Goal: Information Seeking & Learning: Learn about a topic

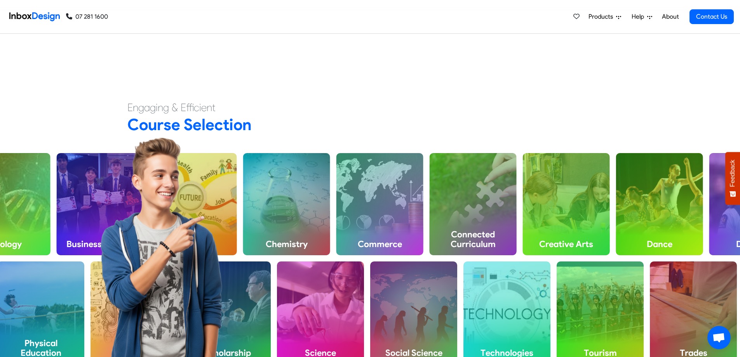
scroll to position [311, 0]
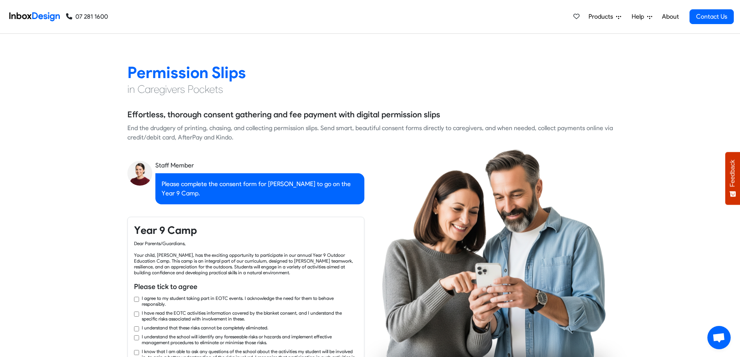
checkbox input "true"
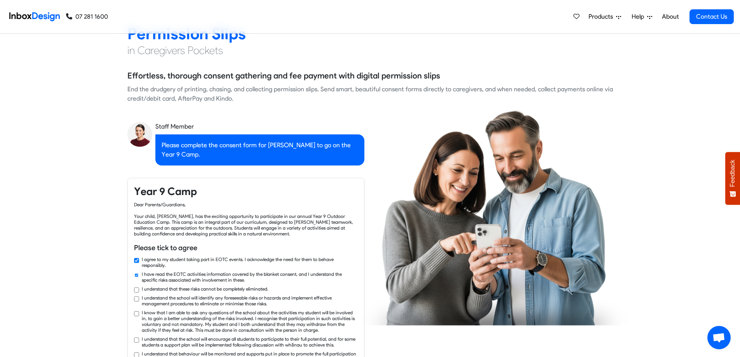
checkbox input "true"
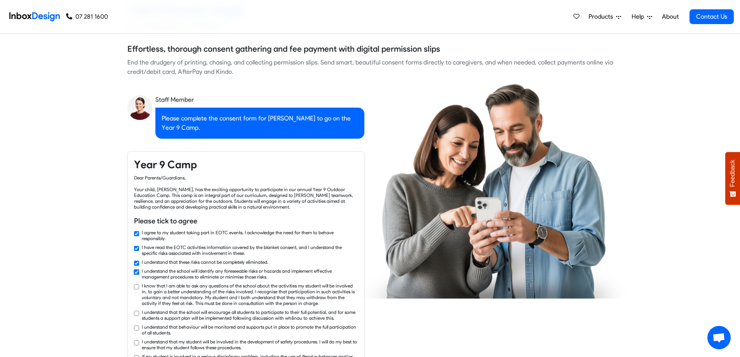
checkbox input "true"
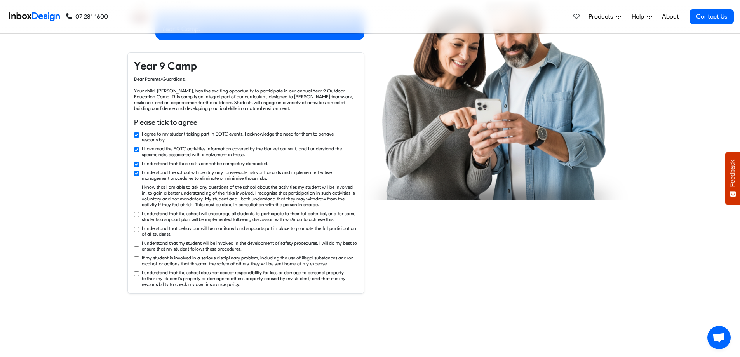
checkbox input "true"
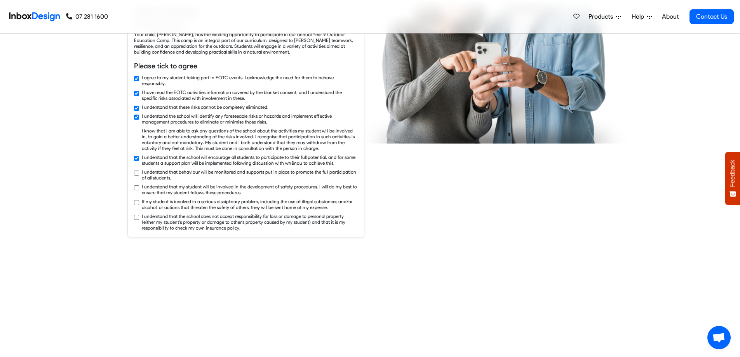
checkbox input "true"
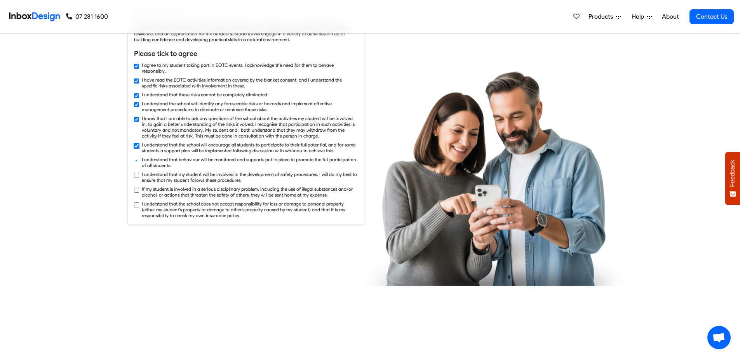
checkbox input "true"
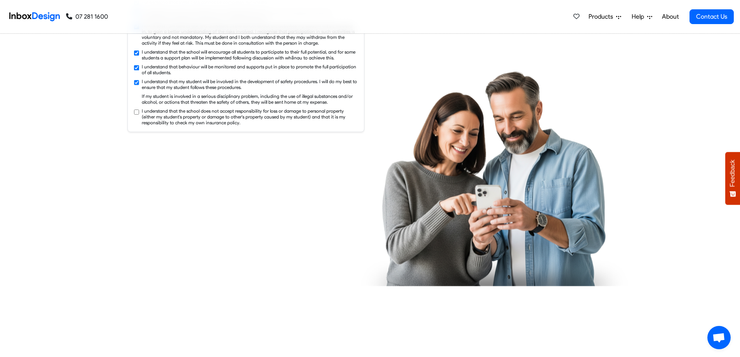
checkbox input "true"
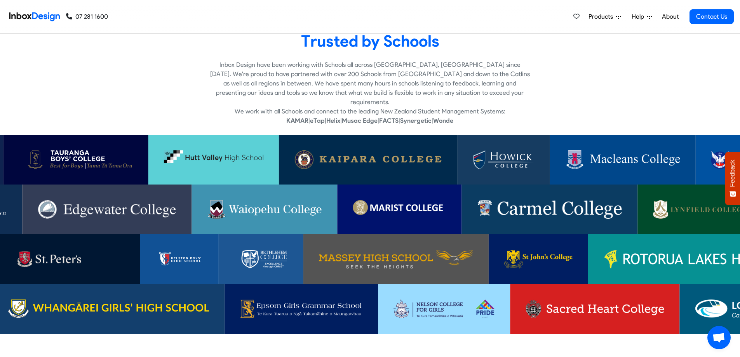
scroll to position [1592, 0]
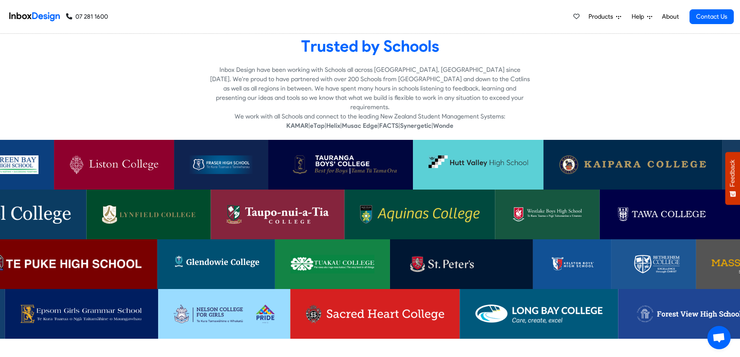
click at [113, 160] on img at bounding box center [113, 164] width 89 height 19
click at [568, 205] on img at bounding box center [547, 214] width 73 height 19
click at [69, 308] on img at bounding box center [81, 313] width 122 height 19
click at [228, 258] on img at bounding box center [216, 264] width 87 height 19
click at [350, 304] on img at bounding box center [375, 313] width 138 height 19
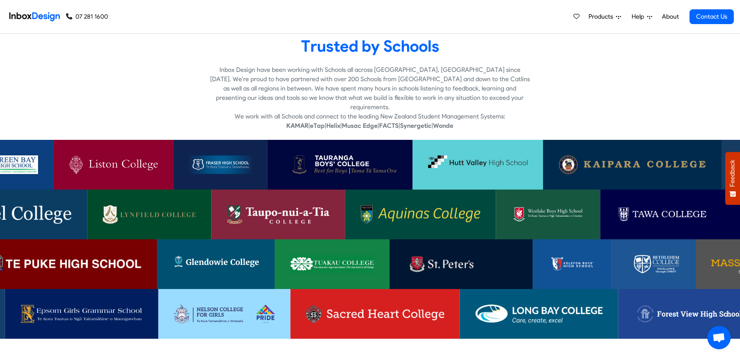
scroll to position [1631, 0]
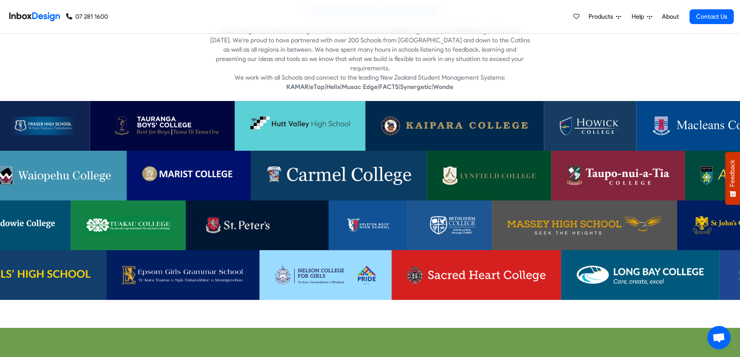
click at [152, 116] on img at bounding box center [163, 125] width 114 height 19
click at [302, 166] on img at bounding box center [338, 175] width 145 height 19
click at [193, 166] on img at bounding box center [188, 175] width 93 height 19
click at [226, 221] on img at bounding box center [257, 225] width 112 height 19
click at [587, 116] on img at bounding box center [589, 125] width 61 height 19
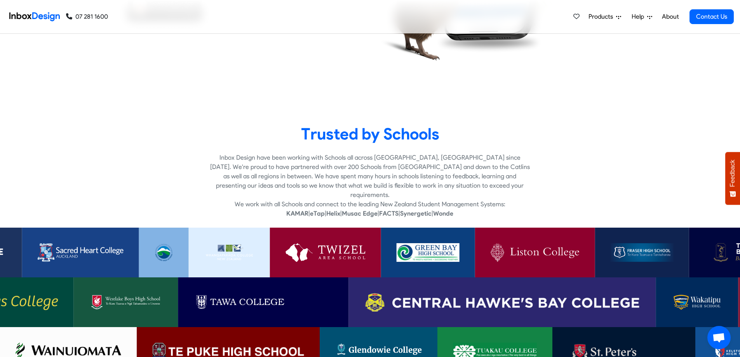
scroll to position [1475, 0]
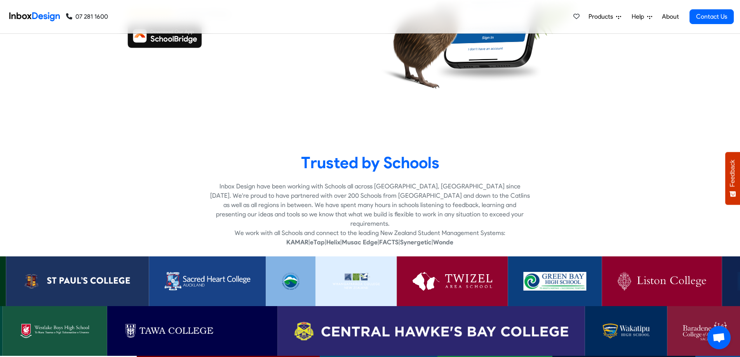
click at [202, 261] on link at bounding box center [207, 281] width 117 height 50
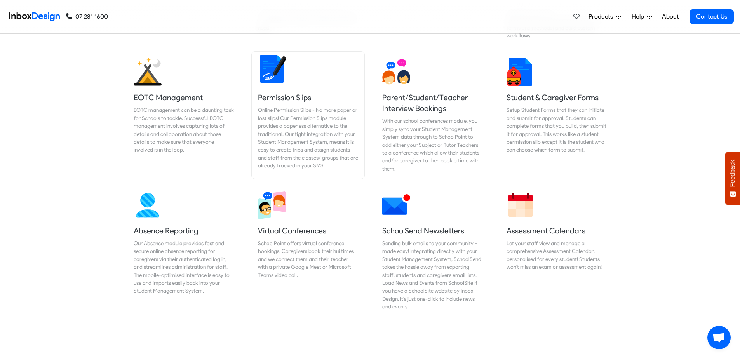
scroll to position [2834, 0]
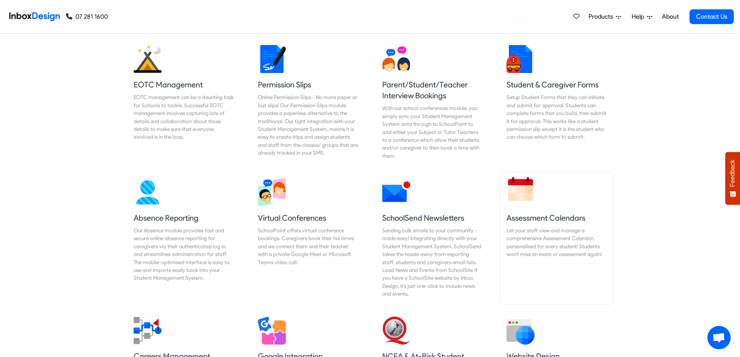
click at [528, 226] on div "Let your staff view and manage a comprehensive Assessment Calendar, personalise…" at bounding box center [556, 242] width 100 height 32
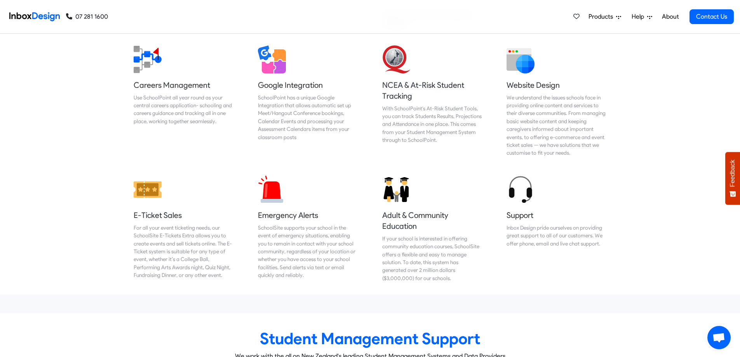
scroll to position [3106, 0]
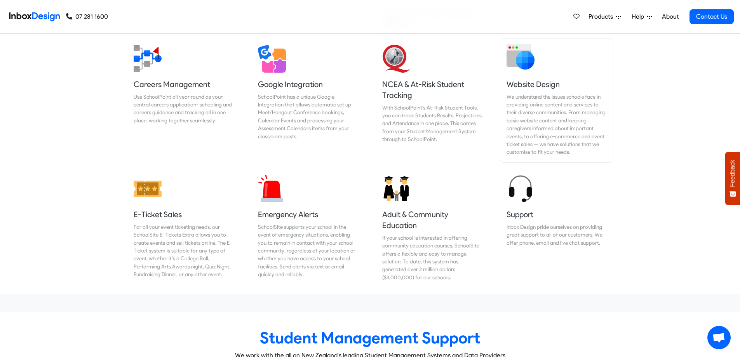
click at [537, 59] on link "Website Design We understand the issues schools face in providing online conten…" at bounding box center [556, 100] width 113 height 124
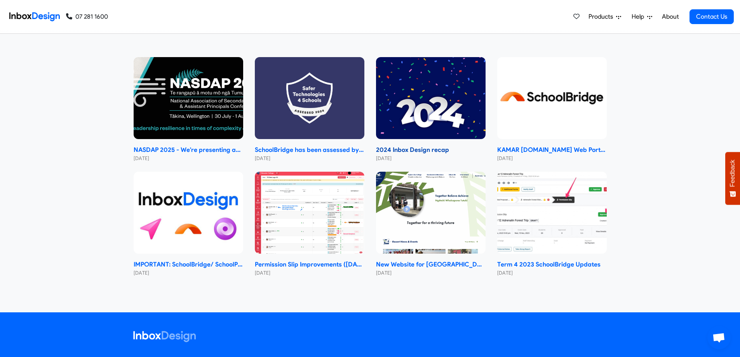
scroll to position [3649, 0]
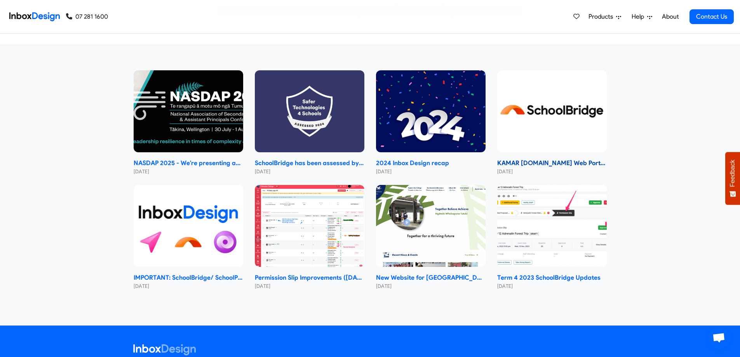
click at [505, 158] on strong "KAMAR [DOMAIN_NAME] Web Portal 2024 Changeover" at bounding box center [551, 162] width 109 height 9
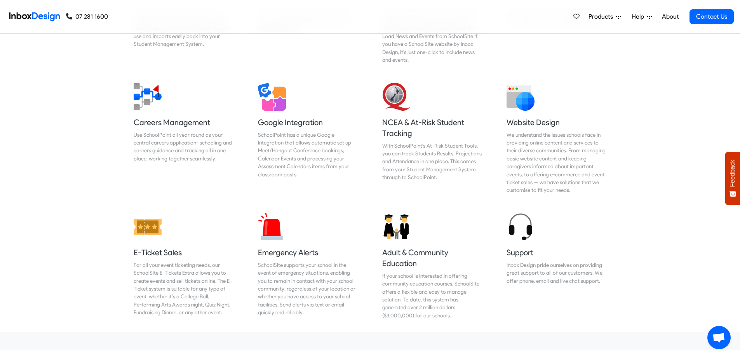
scroll to position [3067, 0]
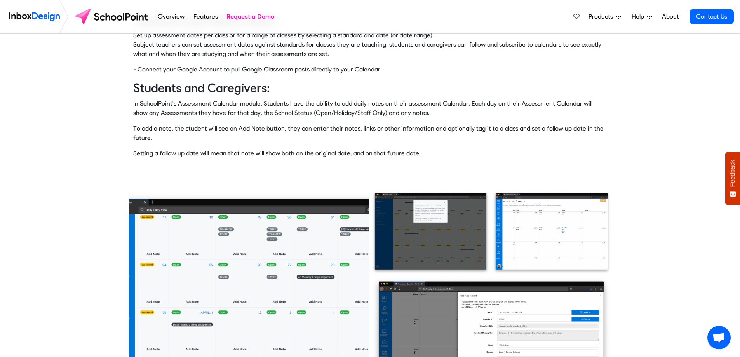
scroll to position [233, 0]
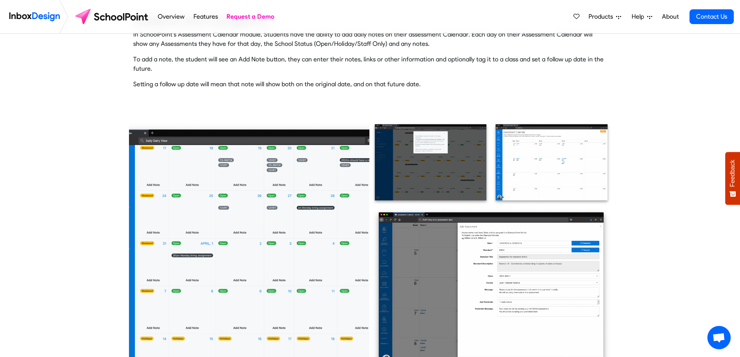
click at [240, 156] on img at bounding box center [249, 249] width 242 height 256
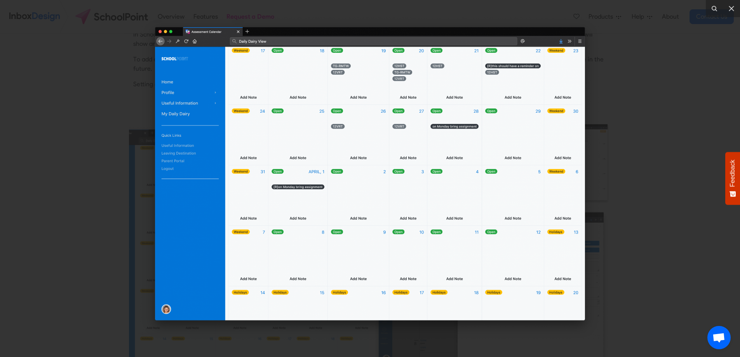
click at [621, 134] on div at bounding box center [370, 178] width 740 height 357
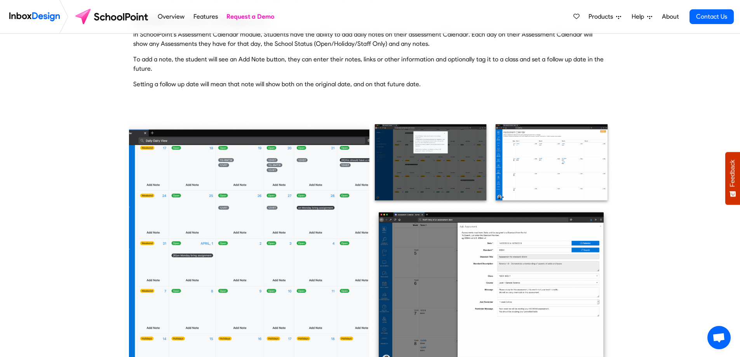
click at [443, 172] on img at bounding box center [430, 163] width 121 height 85
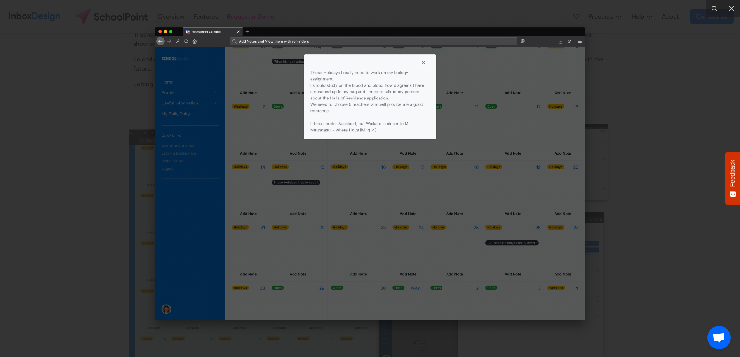
click at [681, 108] on div at bounding box center [370, 178] width 740 height 357
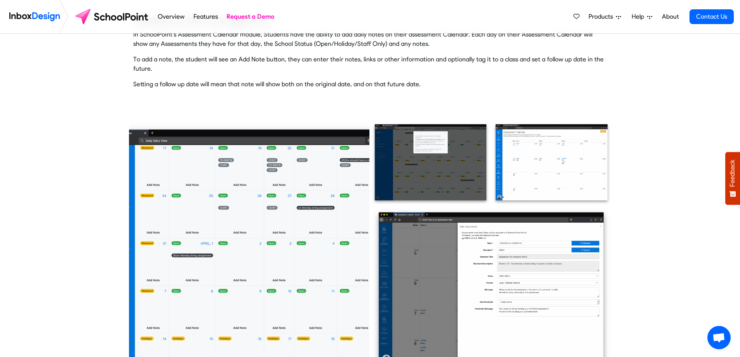
click at [540, 182] on img at bounding box center [551, 163] width 121 height 85
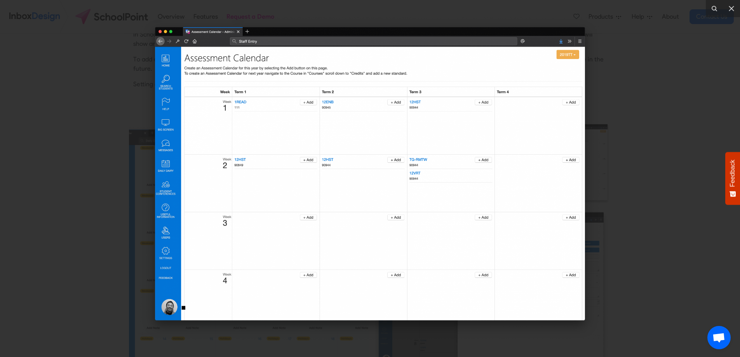
click at [635, 134] on div at bounding box center [370, 178] width 740 height 357
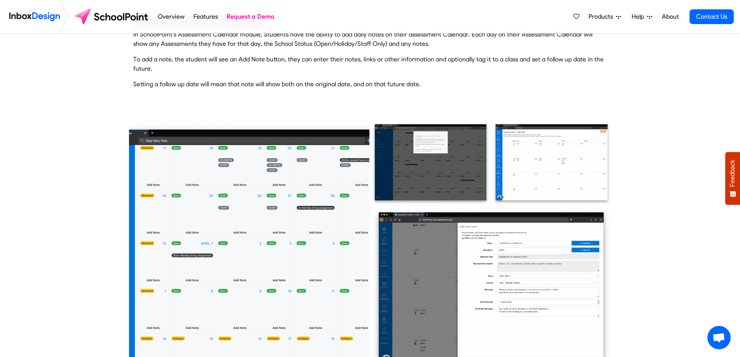
click at [532, 243] on img at bounding box center [491, 291] width 242 height 170
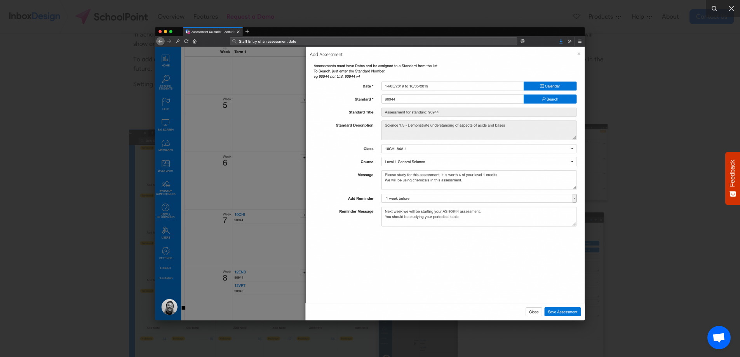
click at [670, 113] on div at bounding box center [370, 178] width 740 height 357
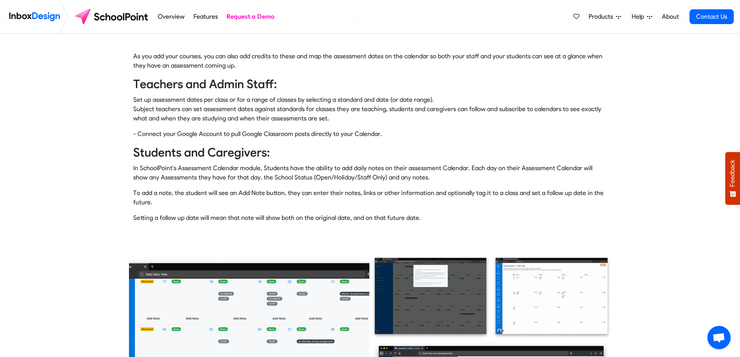
scroll to position [0, 0]
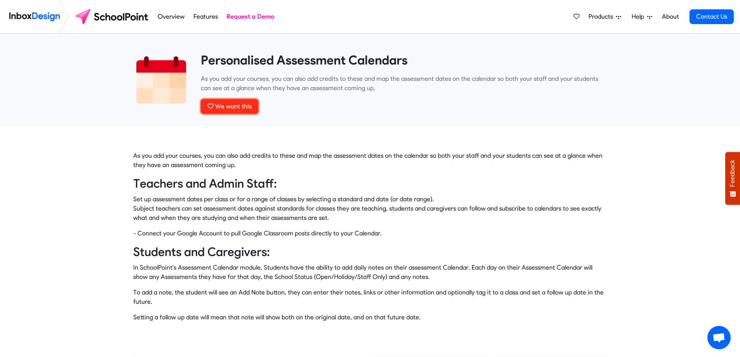
click at [229, 103] on span "We want this" at bounding box center [233, 105] width 36 height 7
click at [243, 108] on span "Favourited" at bounding box center [230, 105] width 30 height 7
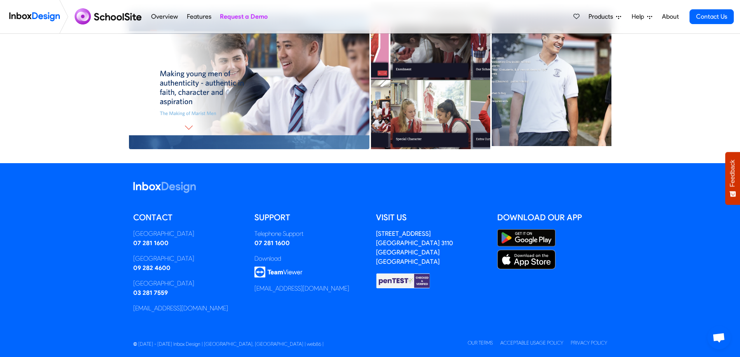
scroll to position [494, 0]
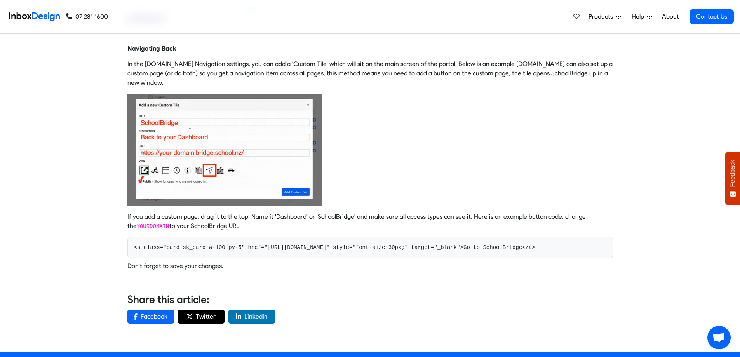
scroll to position [985, 0]
